Goal: Task Accomplishment & Management: Use online tool/utility

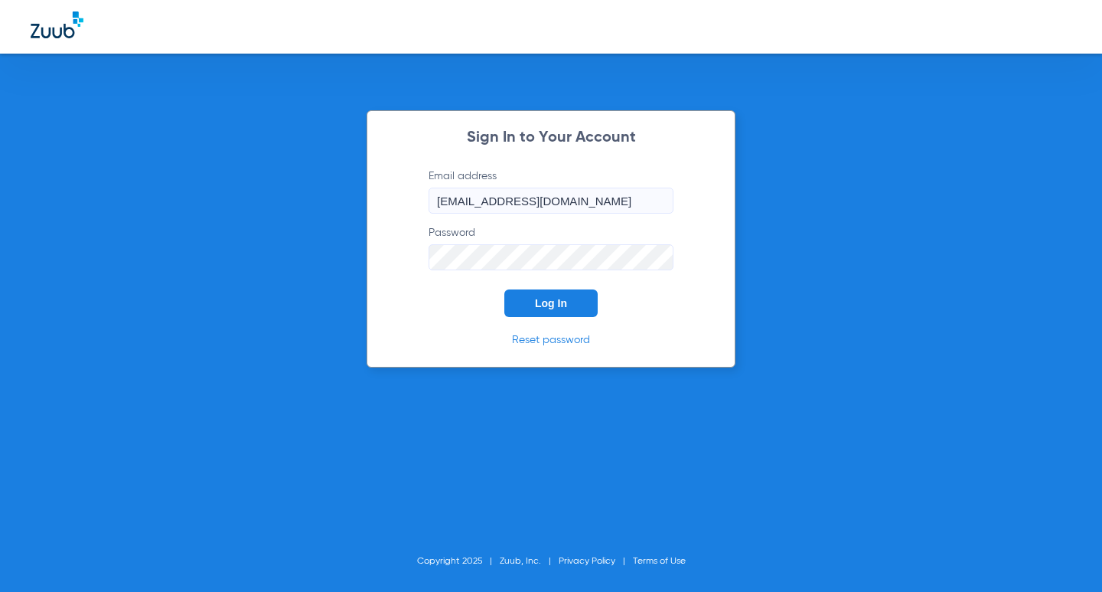
click at [540, 309] on span "Log In" at bounding box center [551, 303] width 32 height 12
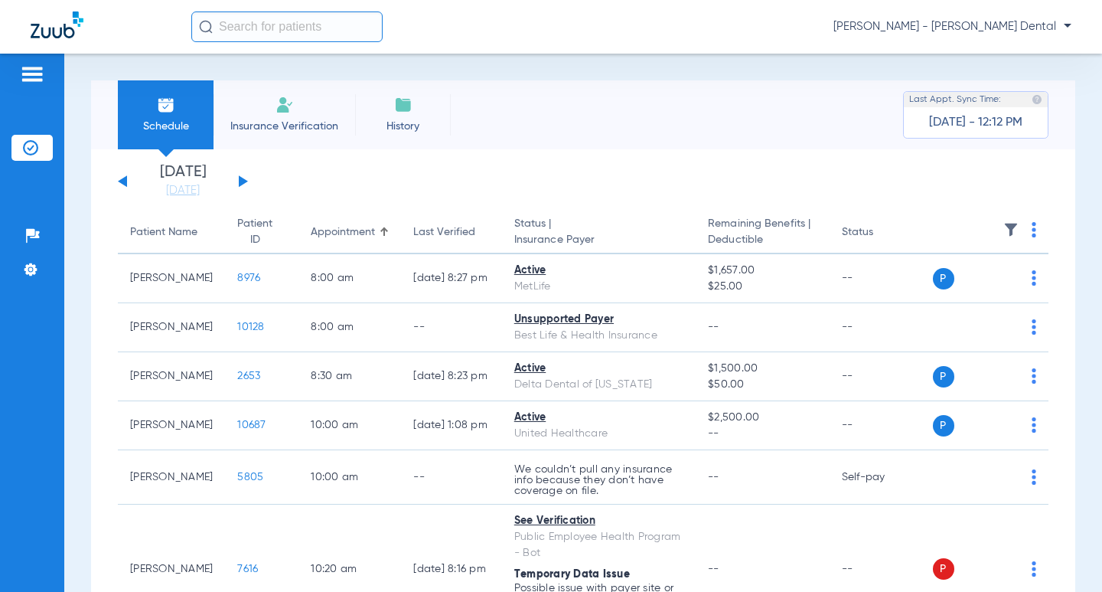
drag, startPoint x: 198, startPoint y: 195, endPoint x: 299, endPoint y: 237, distance: 109.2
click at [197, 194] on link "[DATE]" at bounding box center [183, 190] width 92 height 15
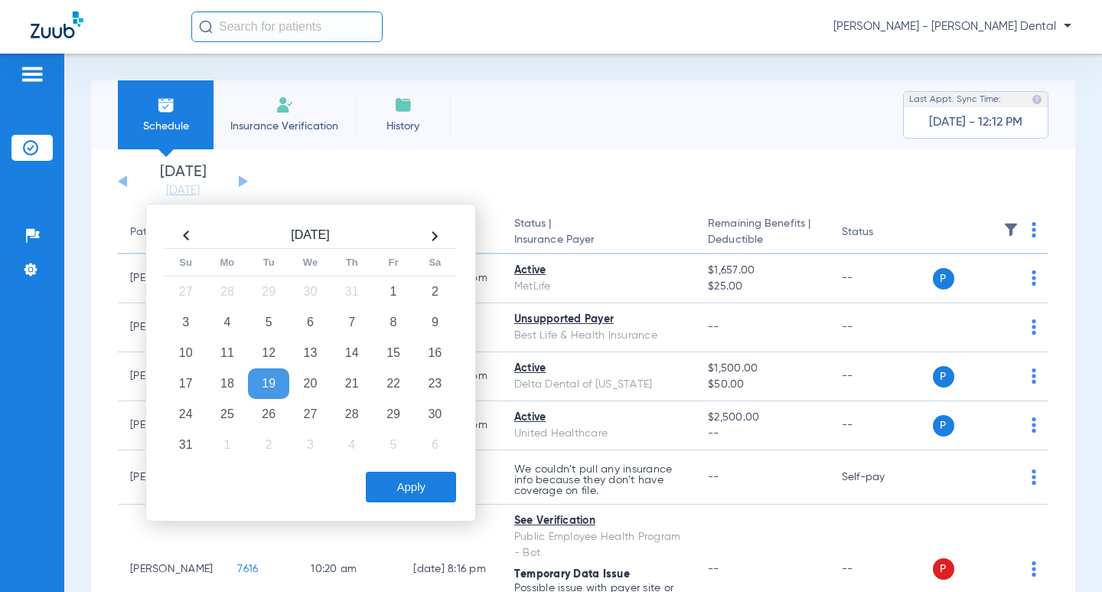
drag, startPoint x: 269, startPoint y: 413, endPoint x: 420, endPoint y: 474, distance: 162.5
click at [276, 416] on td "26" at bounding box center [268, 414] width 41 height 31
drag, startPoint x: 424, startPoint y: 488, endPoint x: 441, endPoint y: 493, distance: 17.7
click at [423, 489] on button "Apply" at bounding box center [411, 487] width 90 height 31
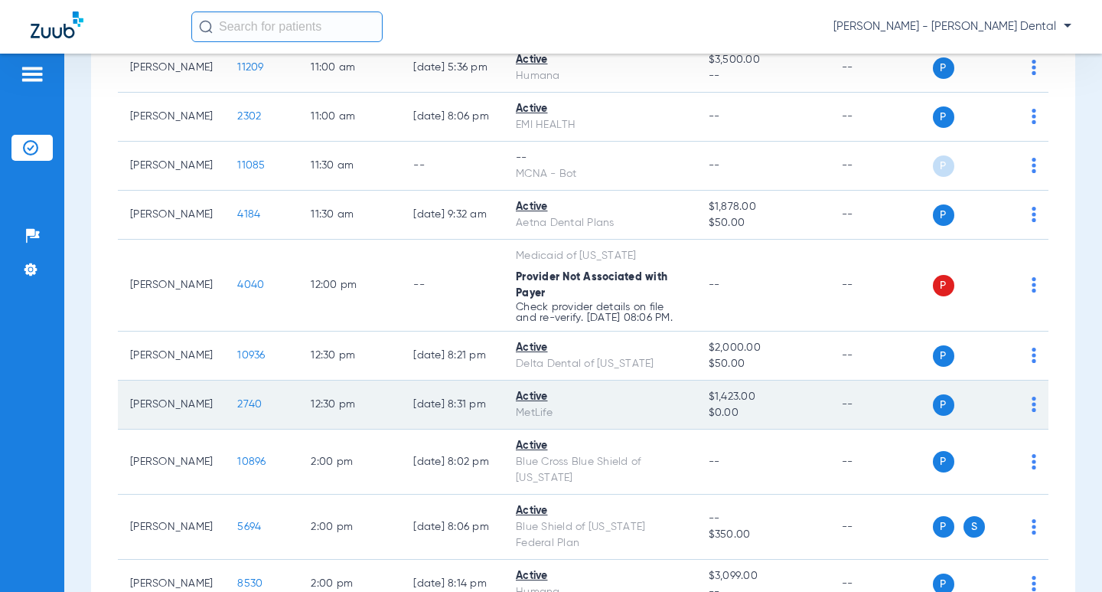
scroll to position [919, 0]
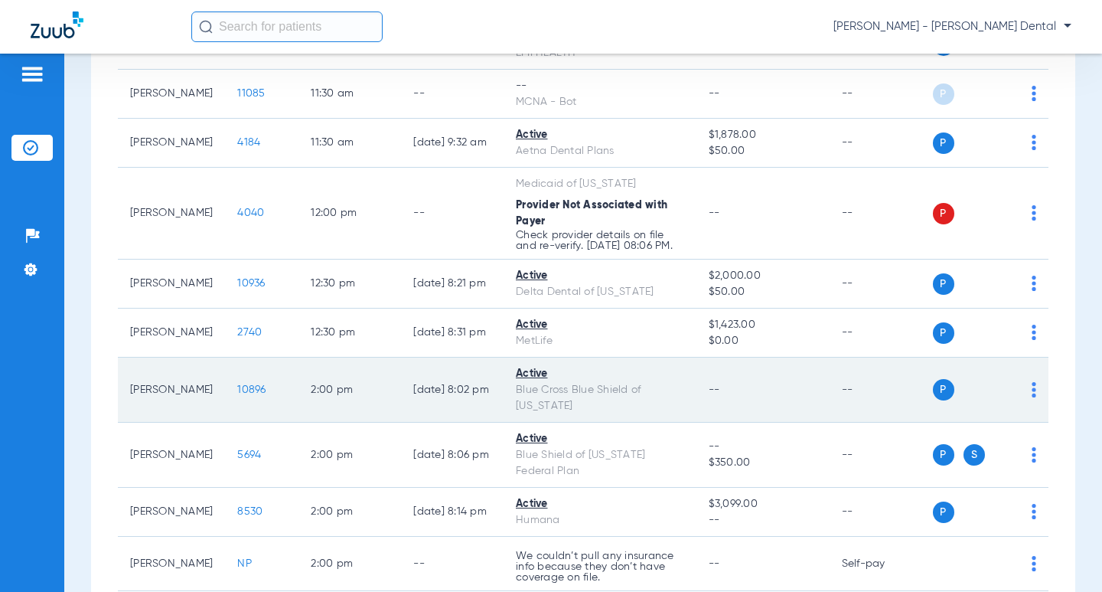
click at [1018, 400] on div "P S" at bounding box center [985, 389] width 104 height 21
click at [1032, 397] on img at bounding box center [1034, 389] width 5 height 15
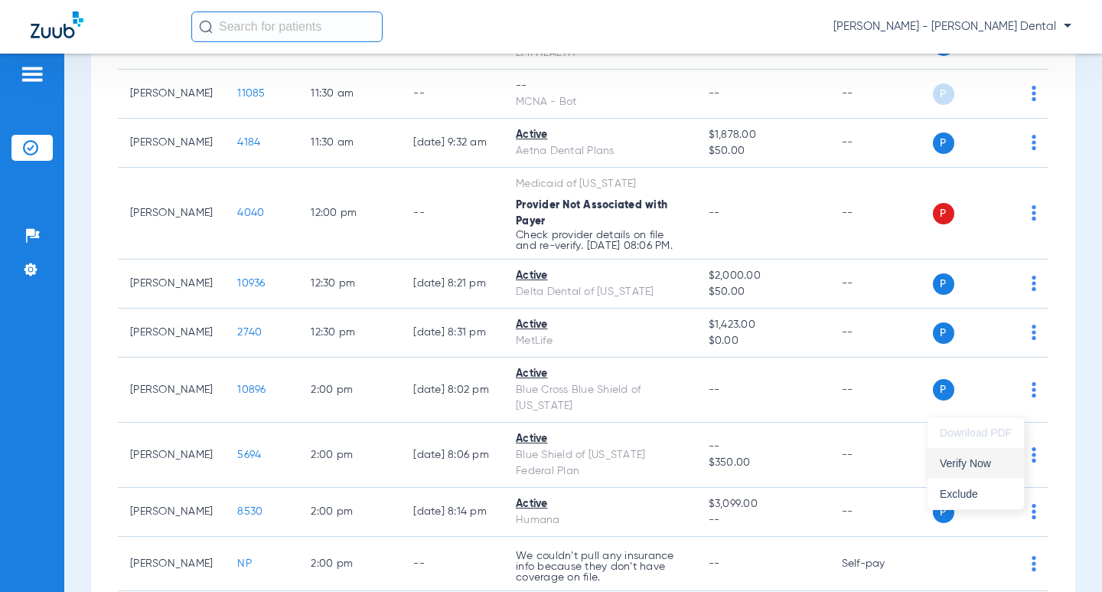
click at [980, 456] on button "Verify Now" at bounding box center [976, 463] width 96 height 31
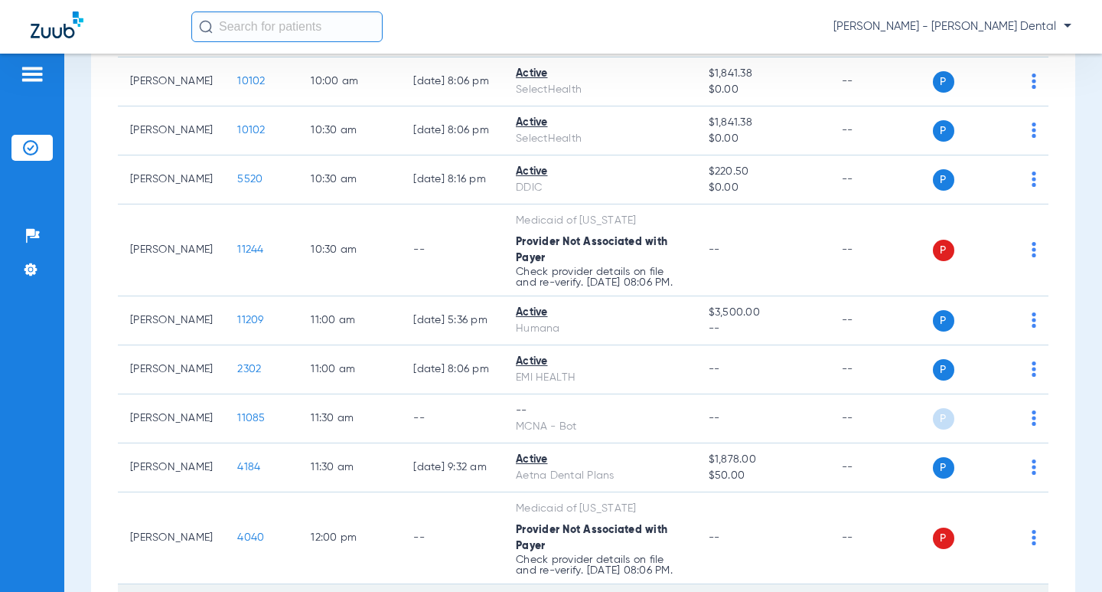
scroll to position [0, 0]
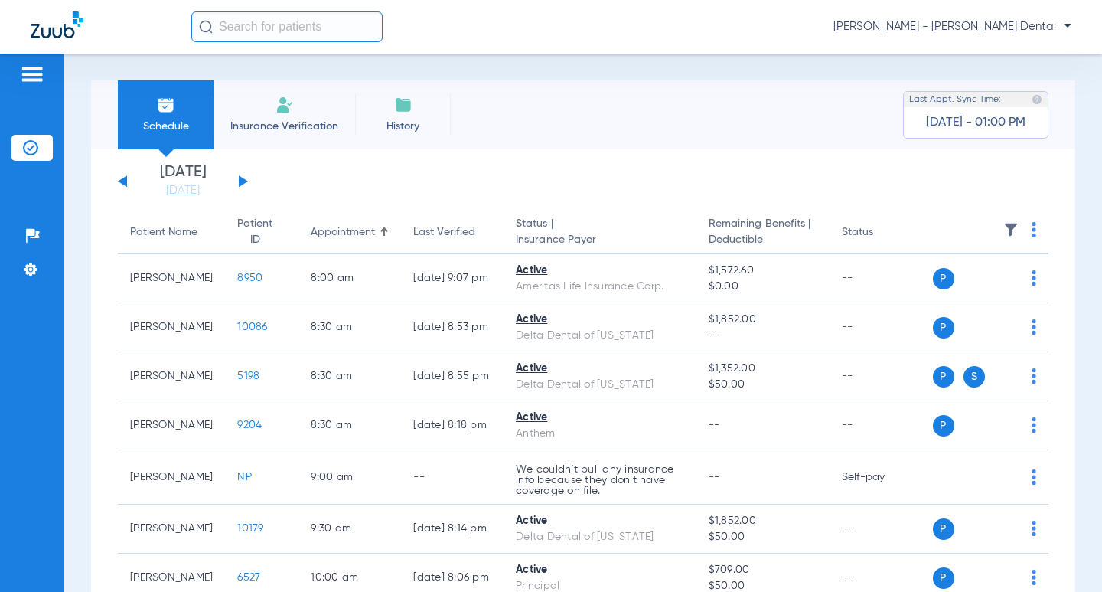
click at [244, 178] on div "[DATE] [DATE] [DATE] [DATE] [DATE] [DATE] [DATE] [DATE] [DATE] [DATE] [DATE] [D…" at bounding box center [183, 182] width 130 height 34
click at [247, 178] on div "[DATE] [DATE] [DATE] [DATE] [DATE] [DATE] [DATE] [DATE] [DATE] [DATE] [DATE] [D…" at bounding box center [183, 182] width 130 height 34
click at [246, 179] on div "[DATE] [DATE] [DATE] [DATE] [DATE] [DATE] [DATE] [DATE] [DATE] [DATE] [DATE] [D…" at bounding box center [183, 182] width 130 height 34
click at [240, 185] on button at bounding box center [243, 180] width 9 height 11
